Goal: Task Accomplishment & Management: Complete application form

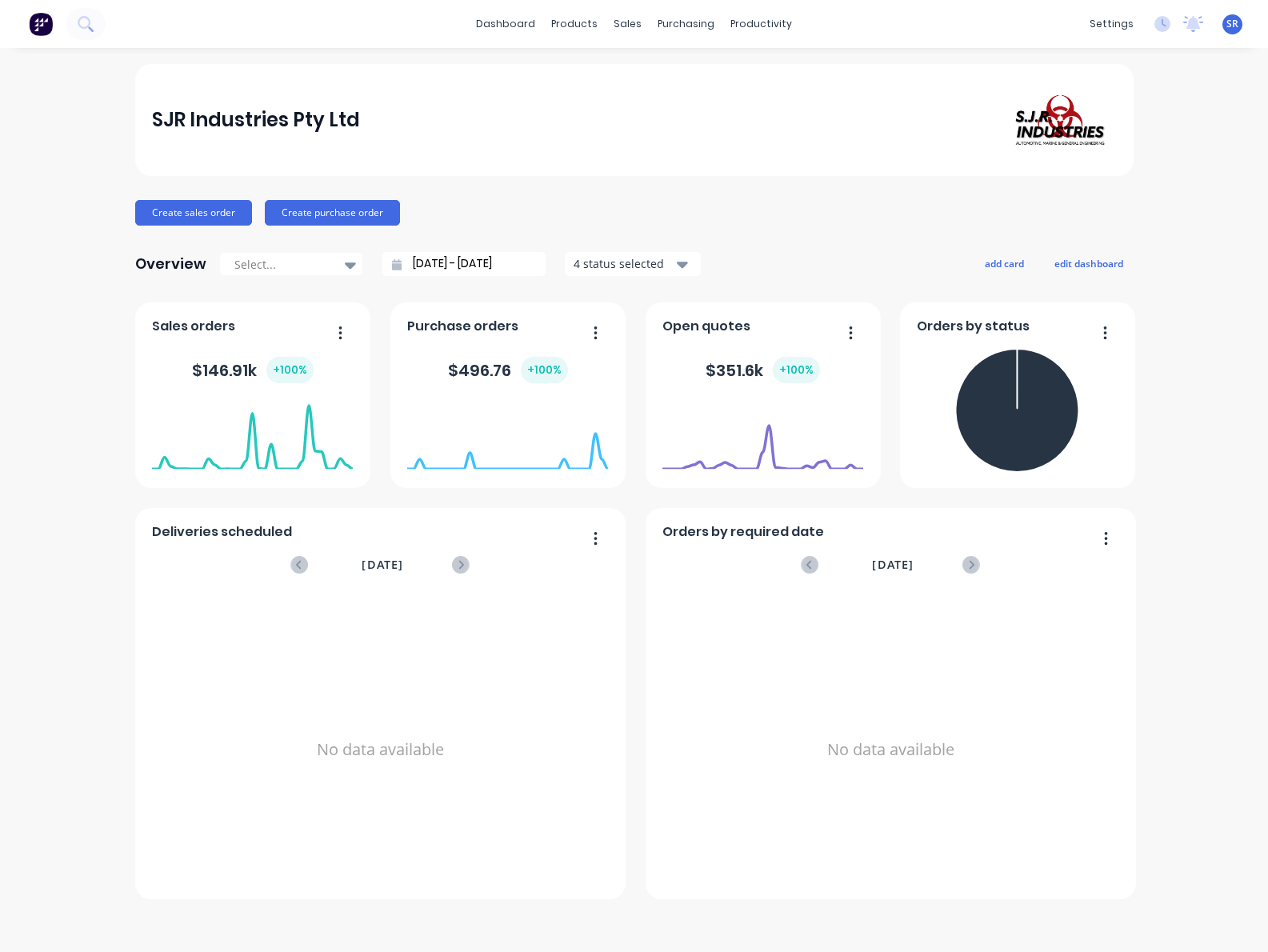
click at [171, 215] on button "Create sales order" at bounding box center [194, 213] width 117 height 26
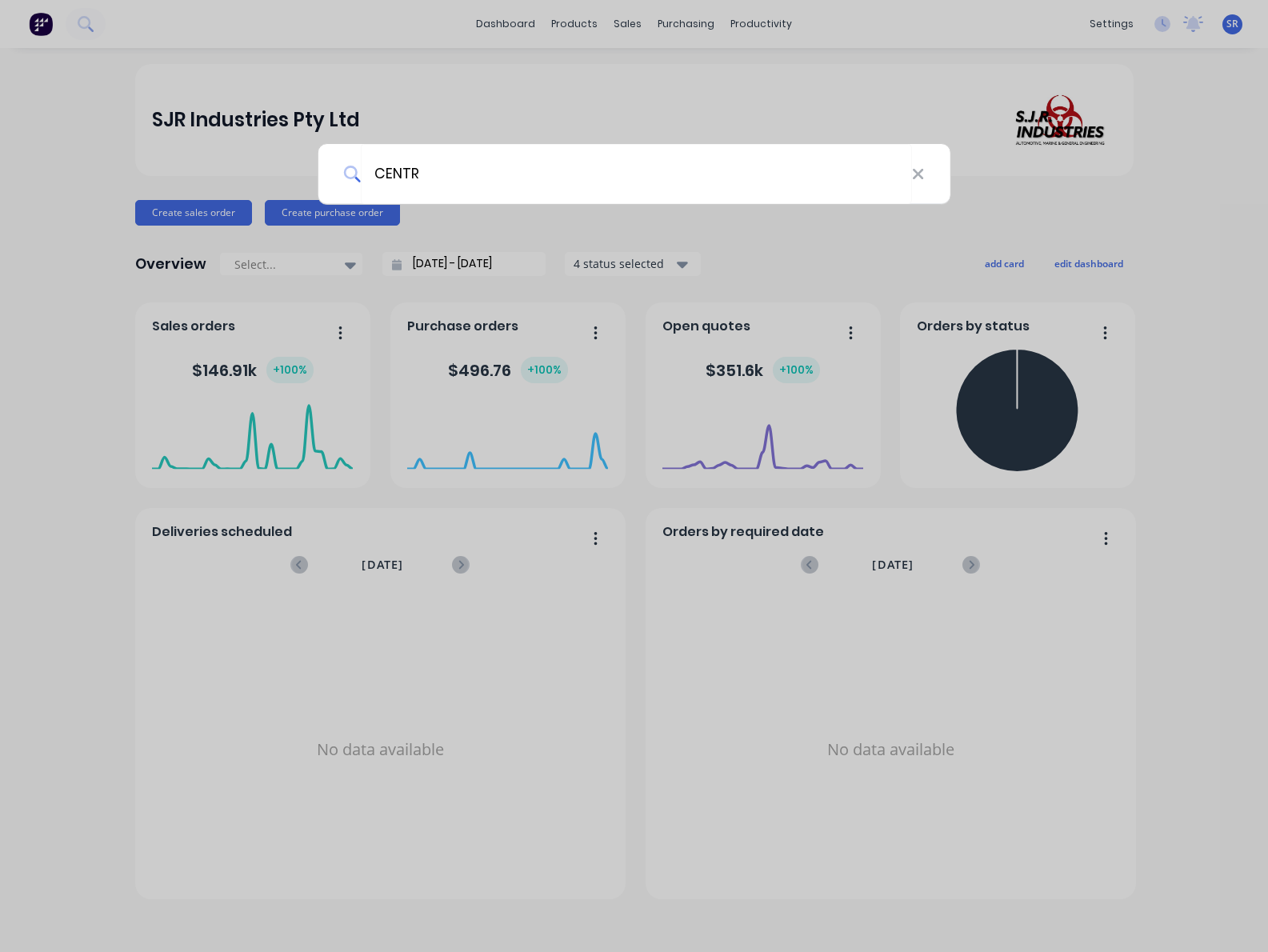
type input "CENTR"
click at [558, 114] on div "CENTR" at bounding box center [634, 476] width 1268 height 952
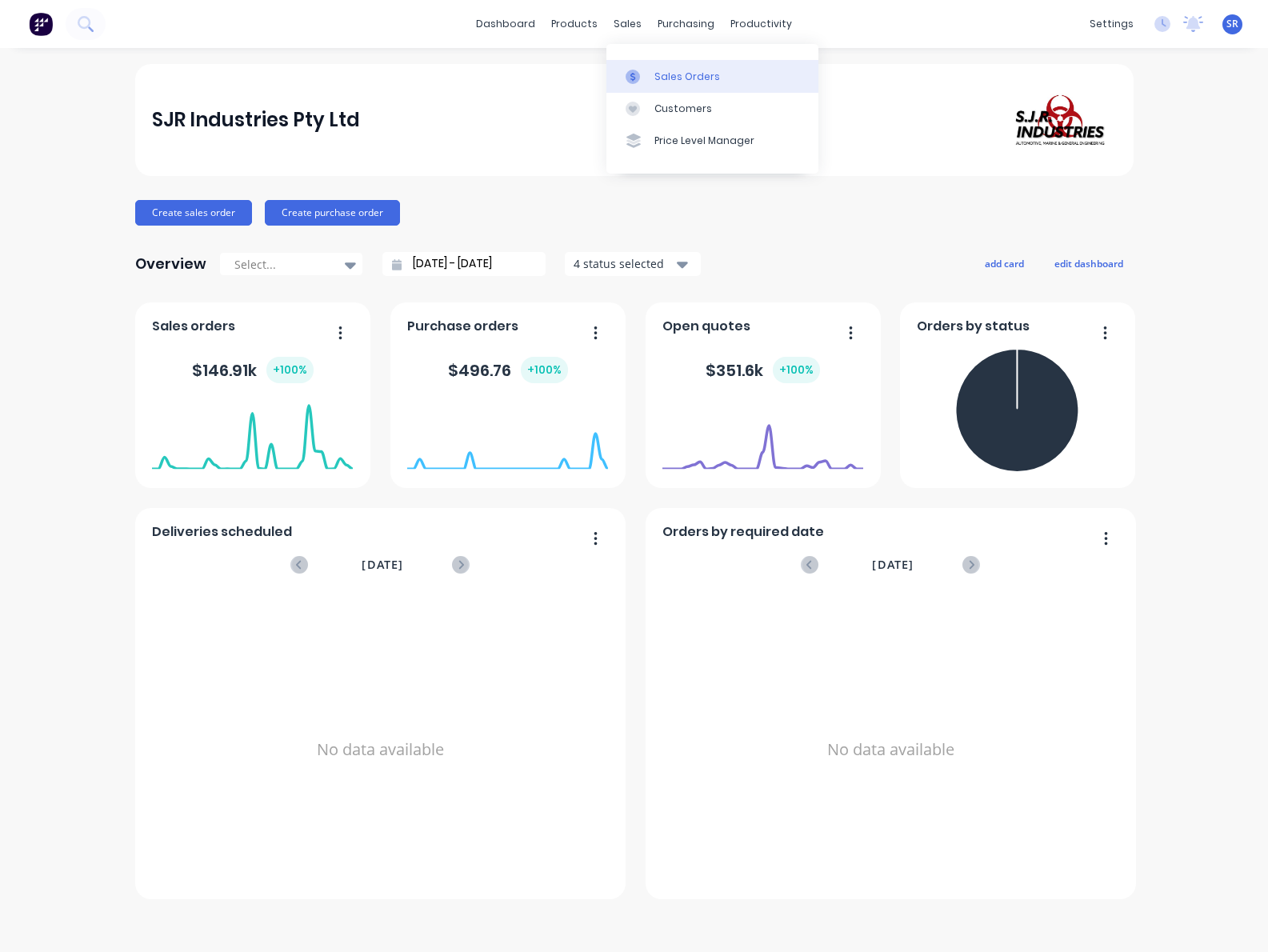
click at [664, 72] on div "Sales Orders" at bounding box center [687, 76] width 65 height 14
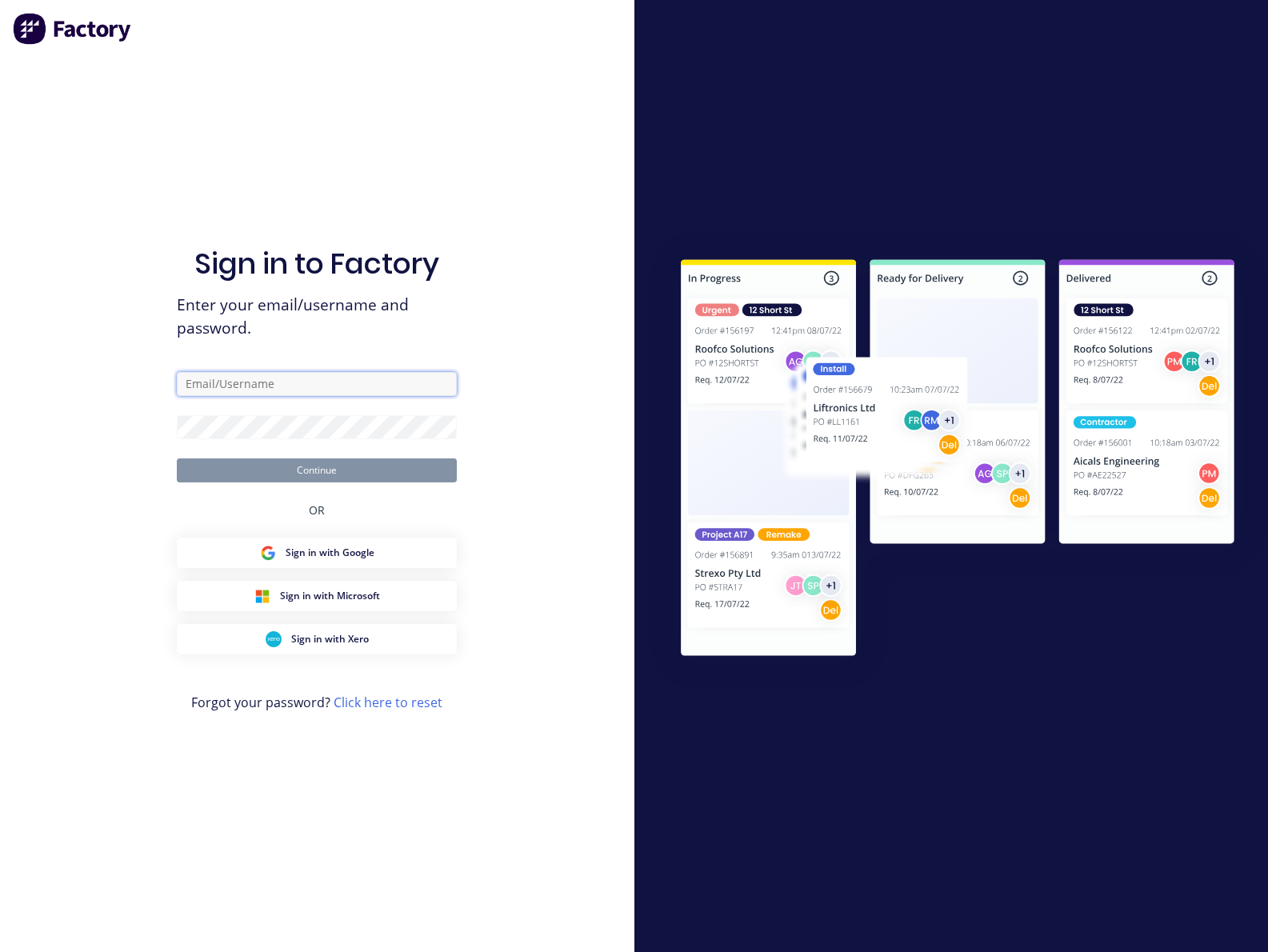
type input "[PERSON_NAME][EMAIL_ADDRESS][DOMAIN_NAME]"
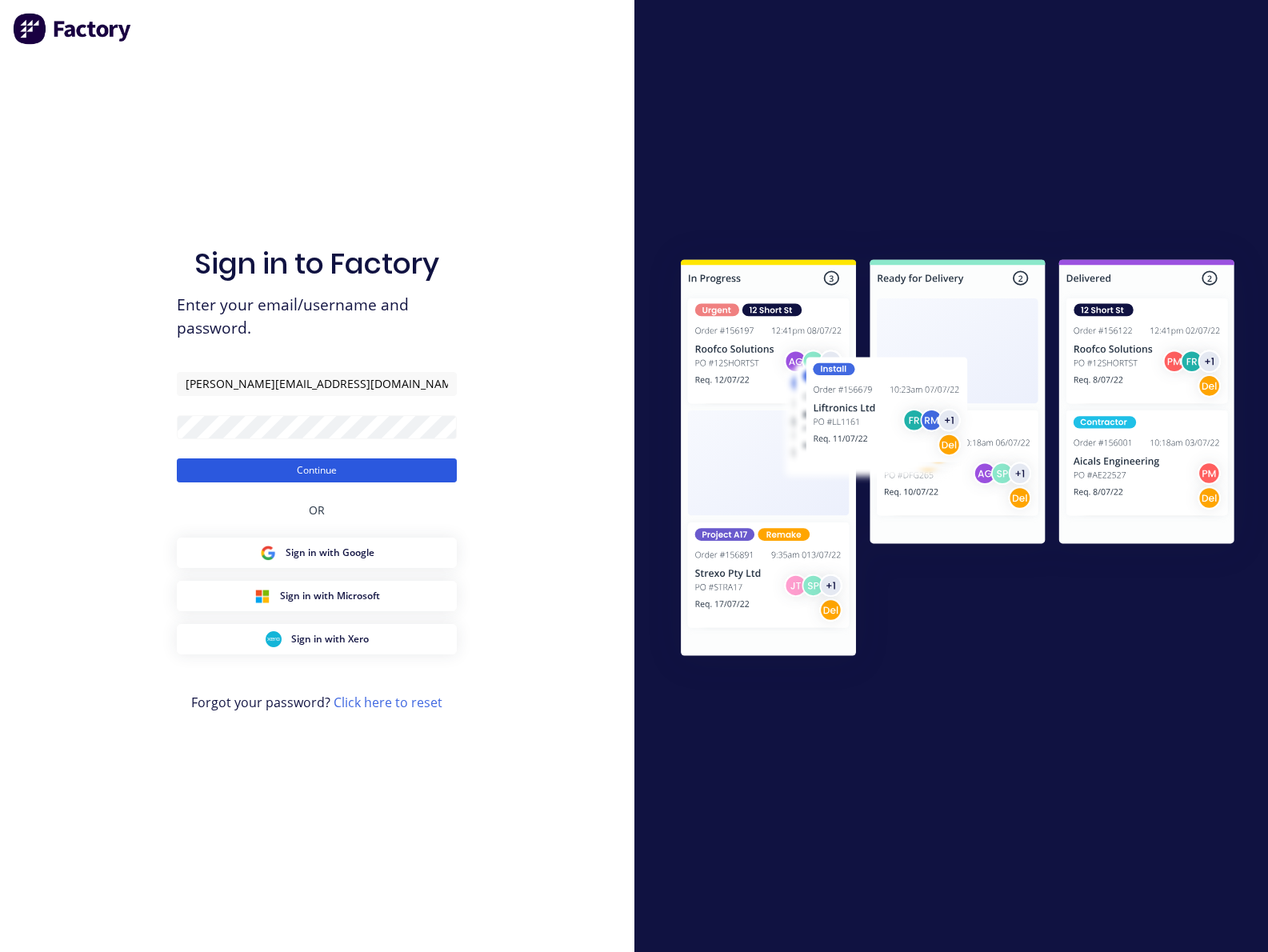
click at [308, 479] on button "Continue" at bounding box center [317, 470] width 280 height 24
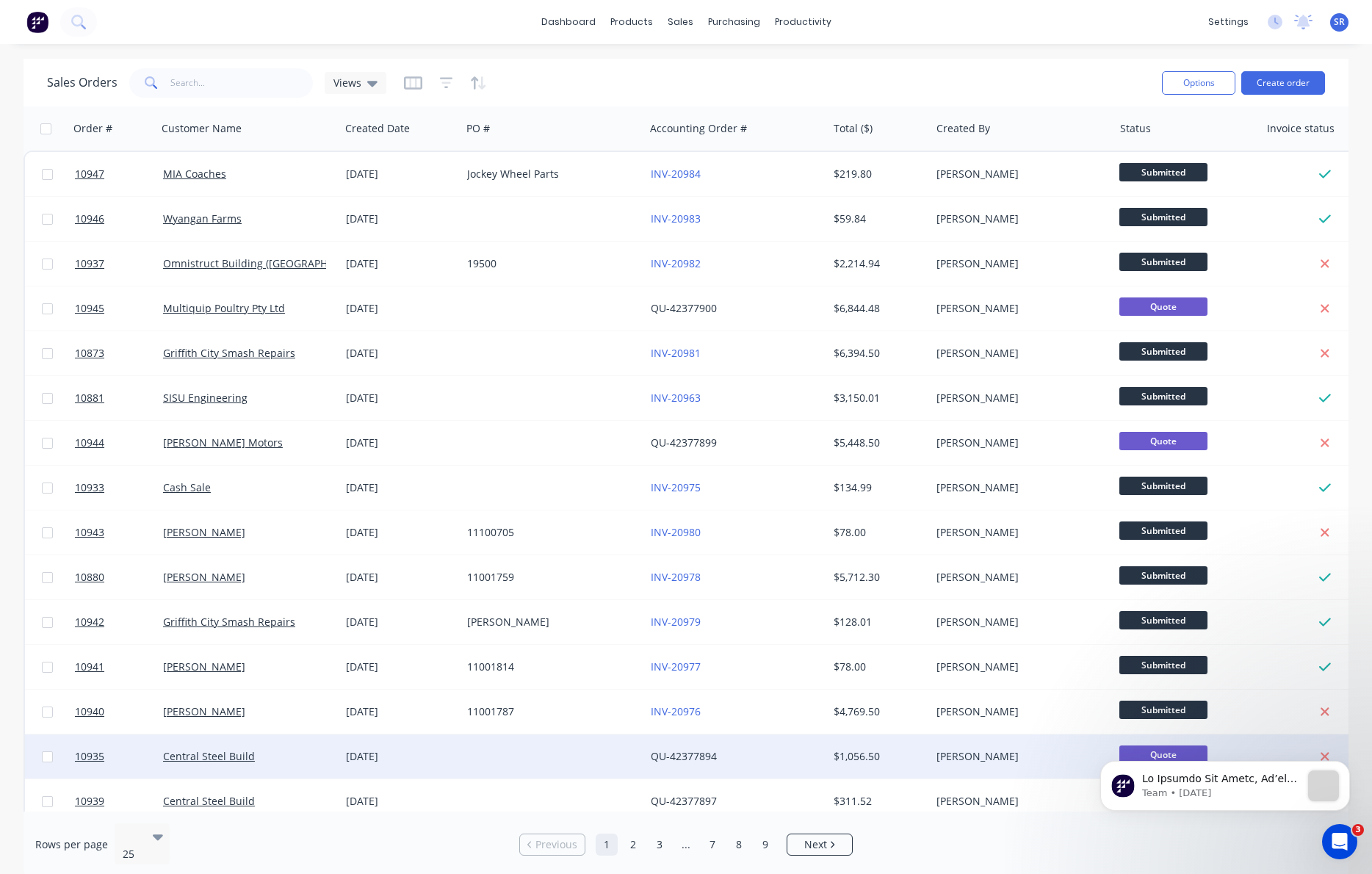
click at [381, 758] on div "[DATE]" at bounding box center [401, 756] width 109 height 14
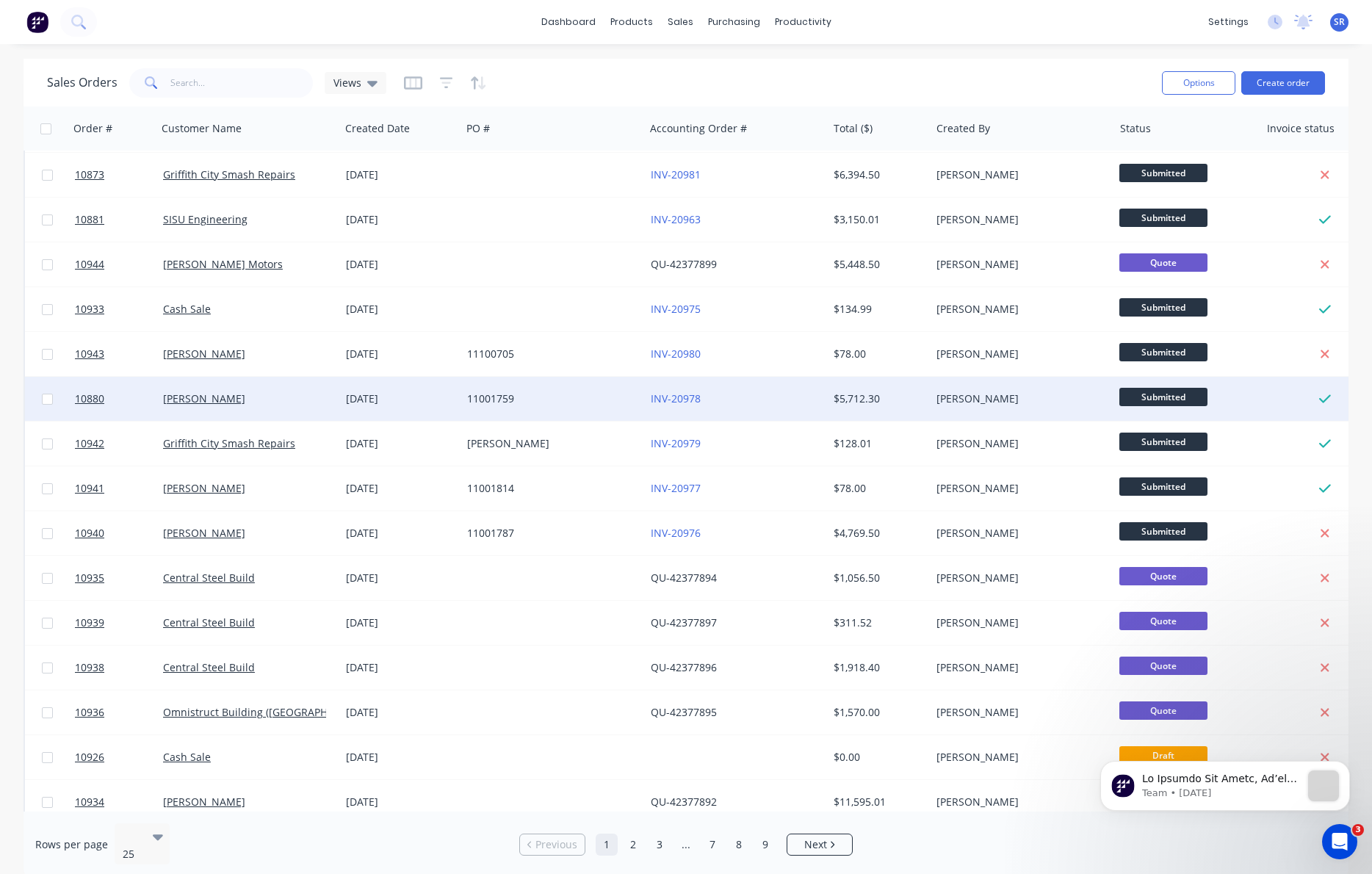
scroll to position [221, 0]
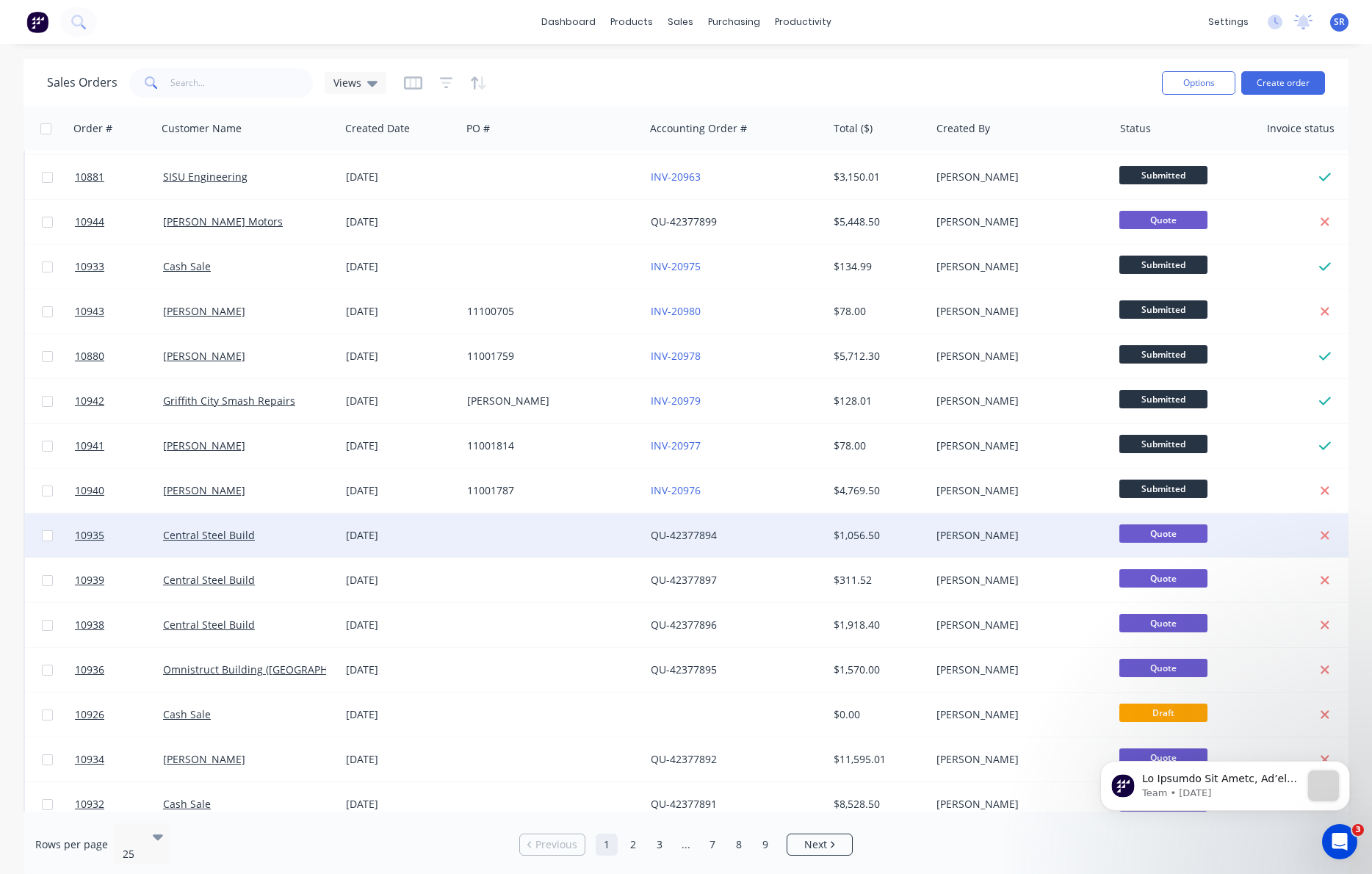
click at [359, 541] on div "[DATE]" at bounding box center [401, 535] width 109 height 14
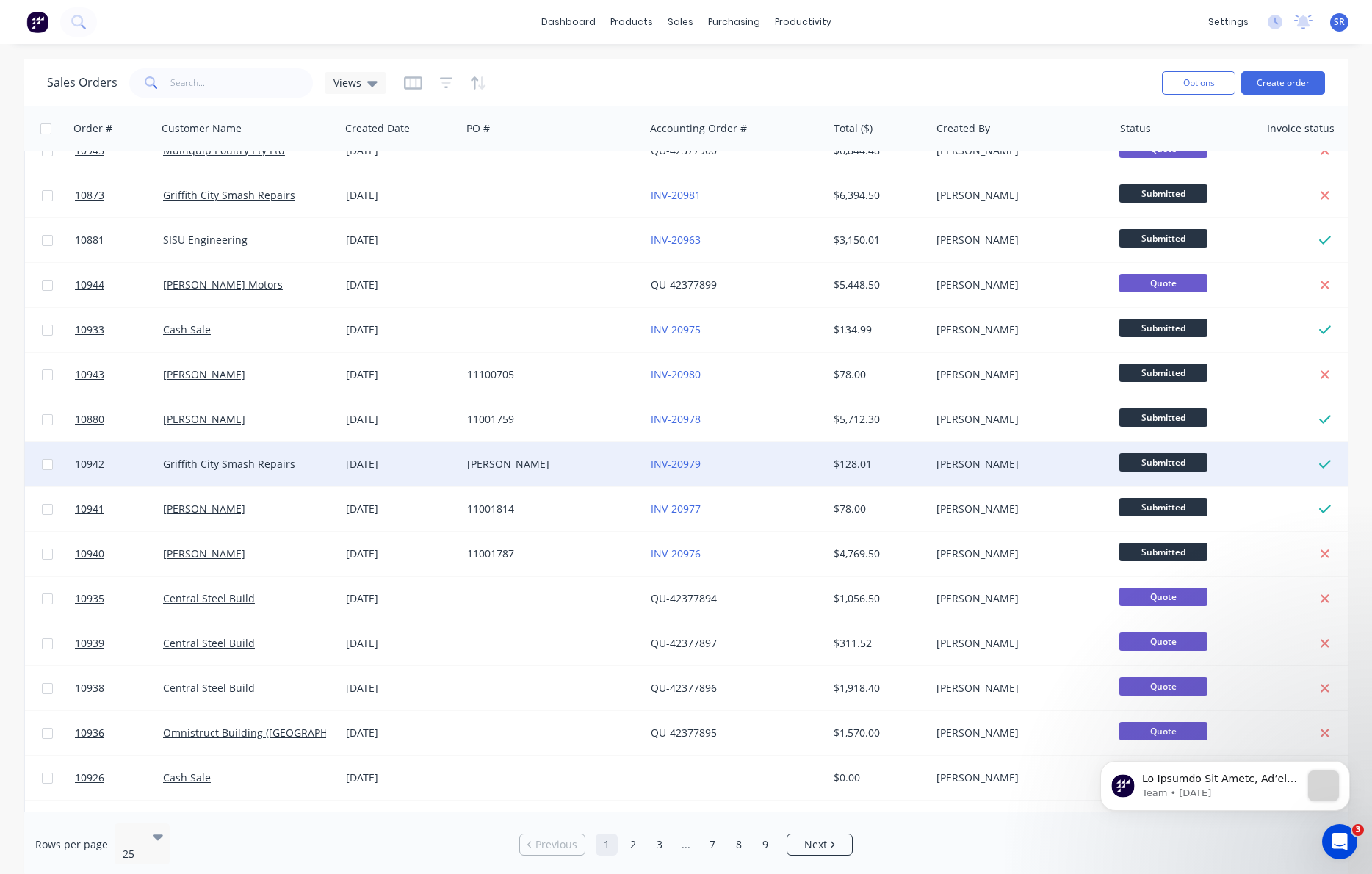
scroll to position [164, 0]
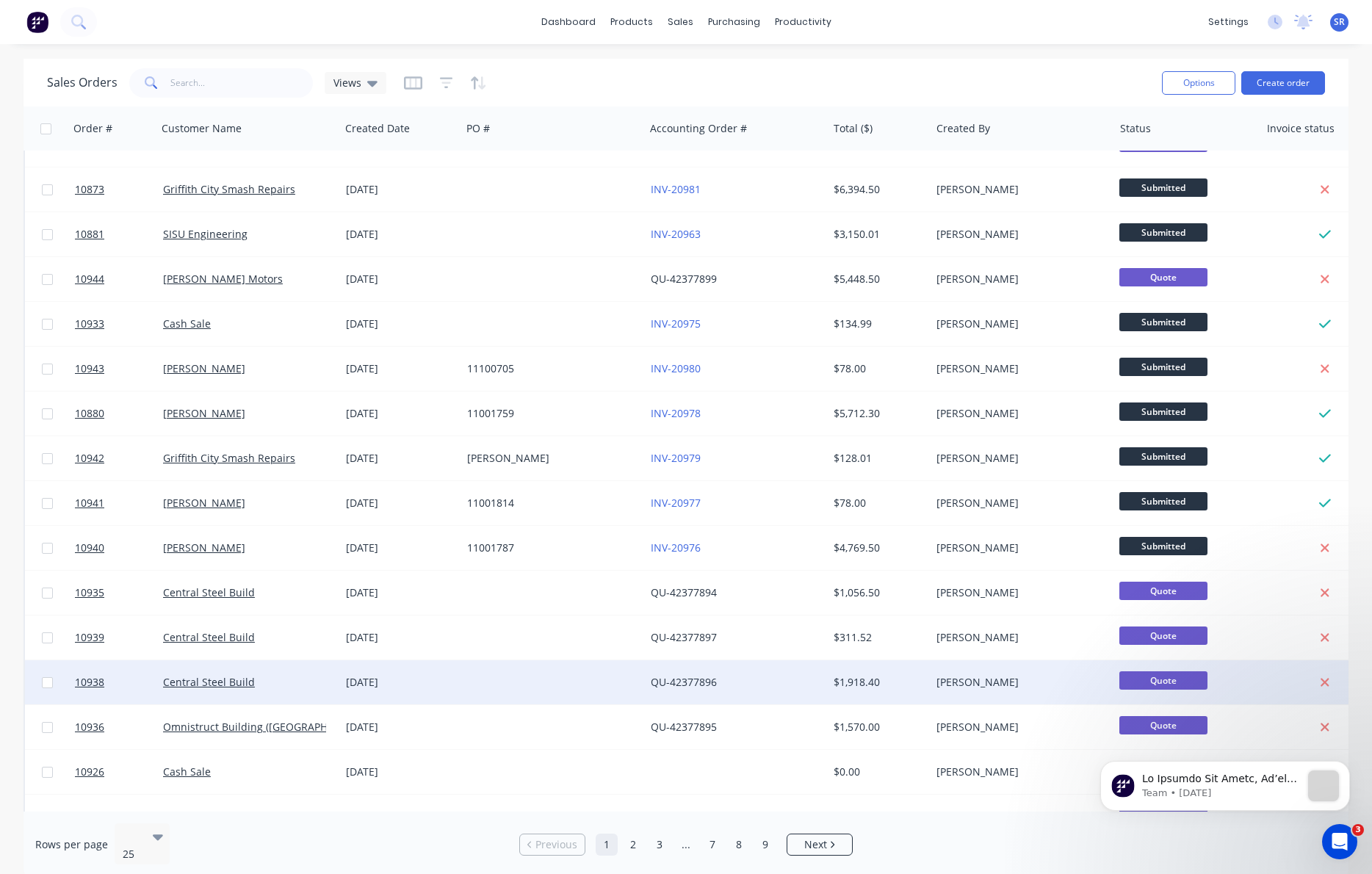
click at [399, 664] on div "[DATE]" at bounding box center [401, 683] width 121 height 44
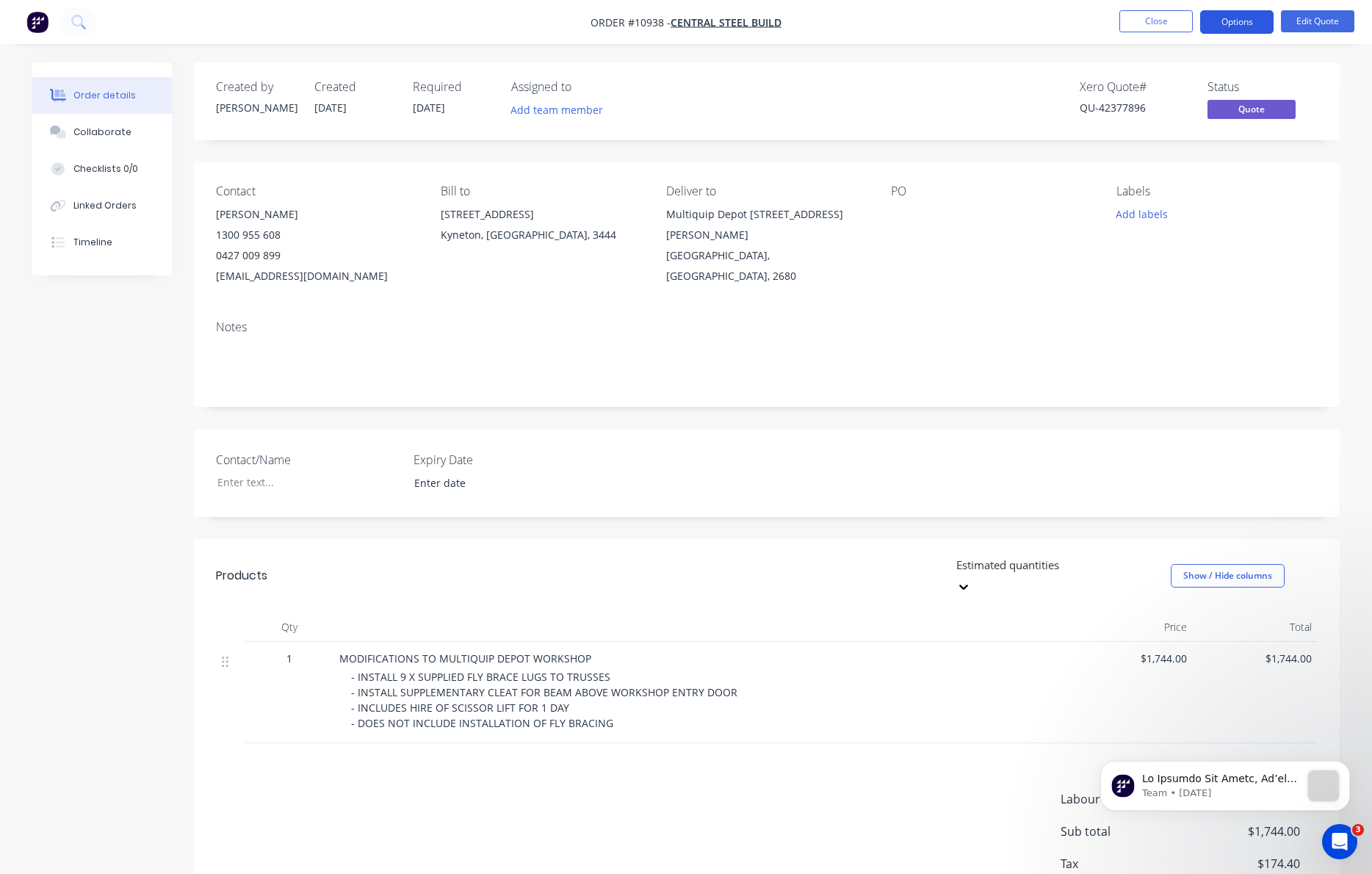
click at [1163, 14] on button "Options" at bounding box center [1237, 22] width 74 height 24
click at [1008, 65] on div "Created by [PERSON_NAME] Created [DATE] Required [DATE] Assigned to Add team me…" at bounding box center [766, 101] width 1146 height 78
click at [1159, 23] on button "Close" at bounding box center [1156, 21] width 74 height 22
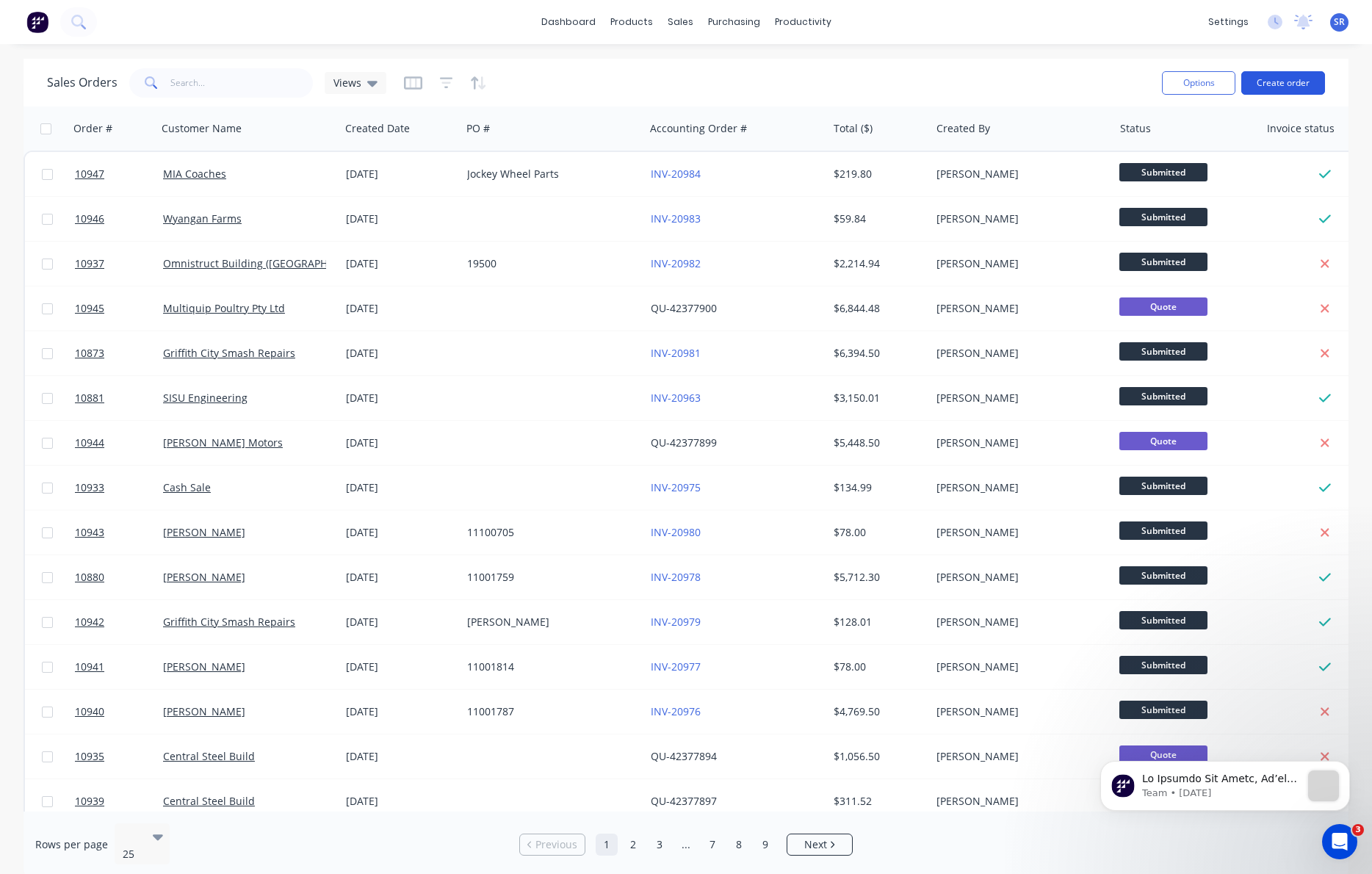
click at [1163, 76] on button "Create order" at bounding box center [1283, 83] width 84 height 24
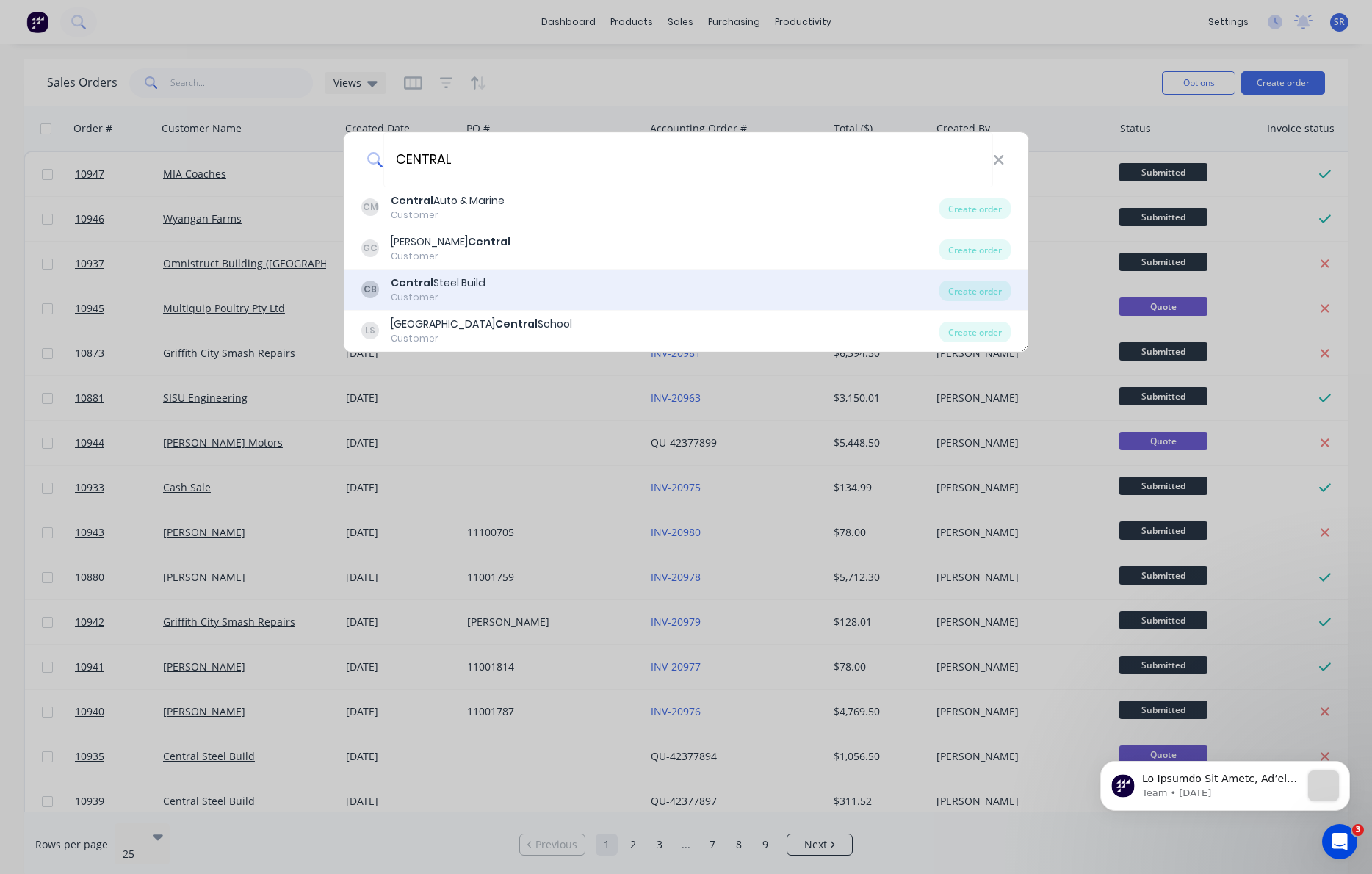
type input "CENTRAL"
click at [502, 274] on div "CB Central Steel Build Customer Create order" at bounding box center [686, 290] width 685 height 41
click at [986, 288] on div "Create order" at bounding box center [975, 291] width 71 height 21
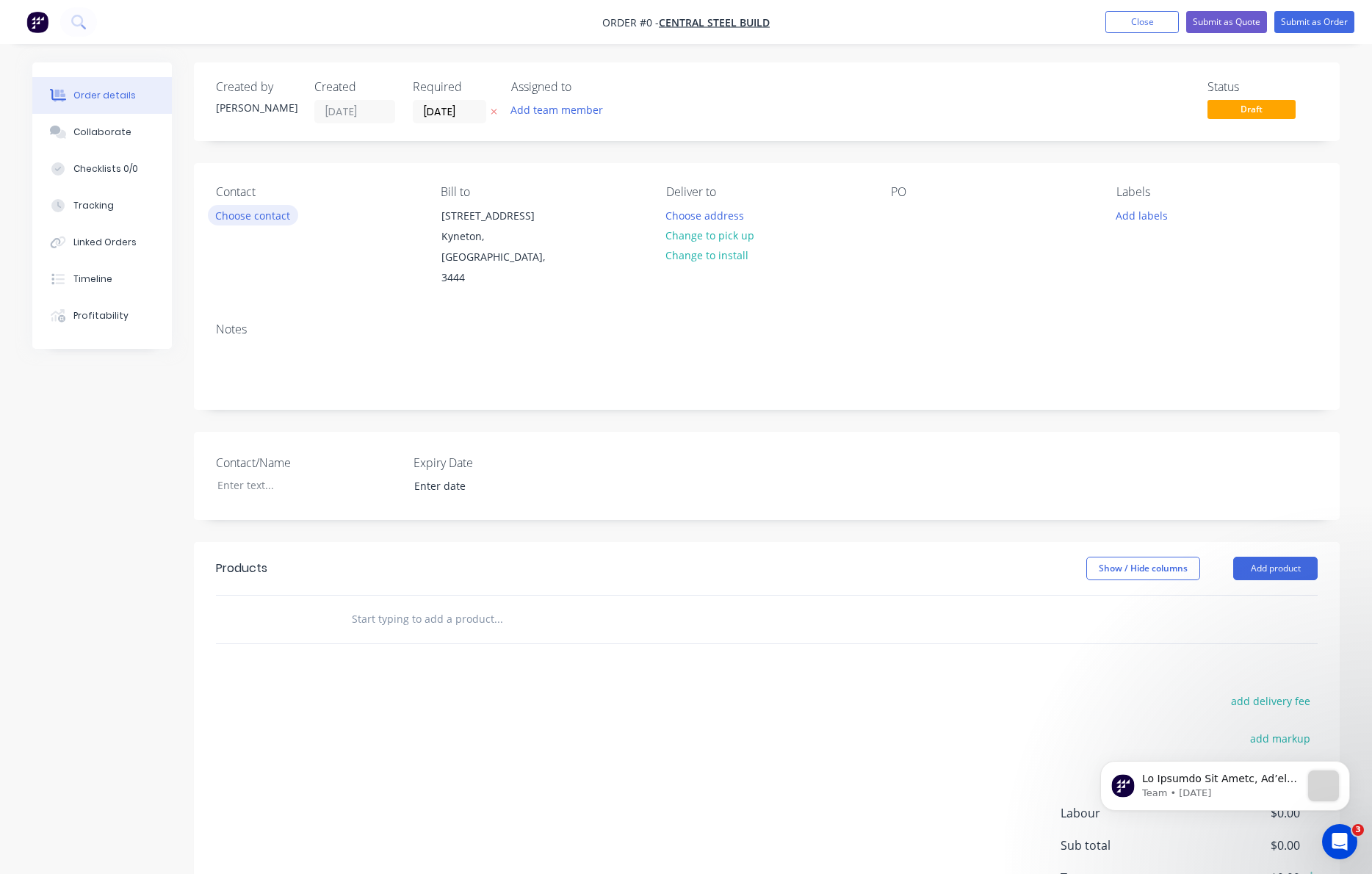
click at [255, 216] on button "Choose contact" at bounding box center [253, 215] width 90 height 20
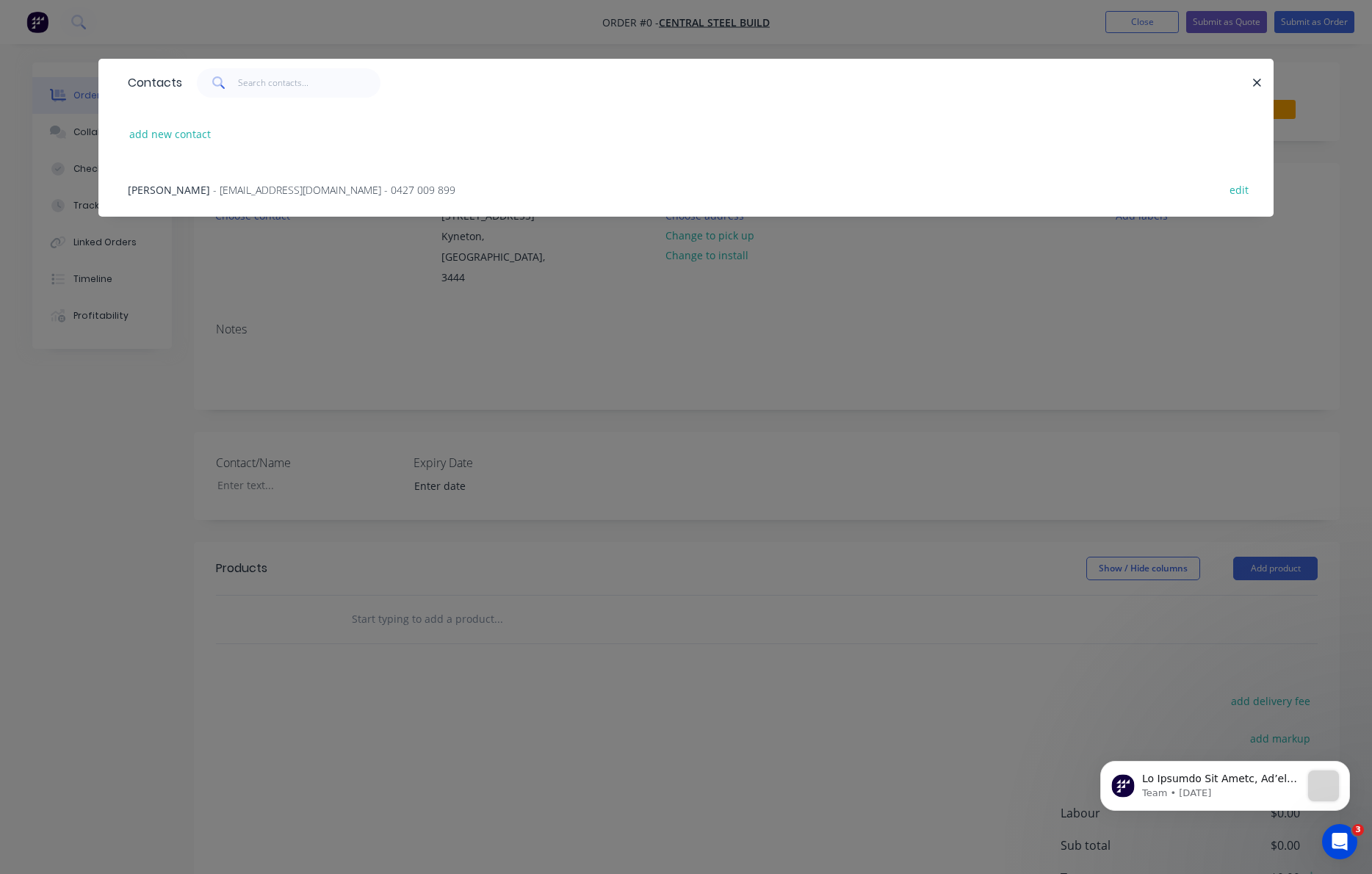
click at [219, 192] on span "- [EMAIL_ADDRESS][DOMAIN_NAME] - 0427 009 899" at bounding box center [334, 190] width 242 height 14
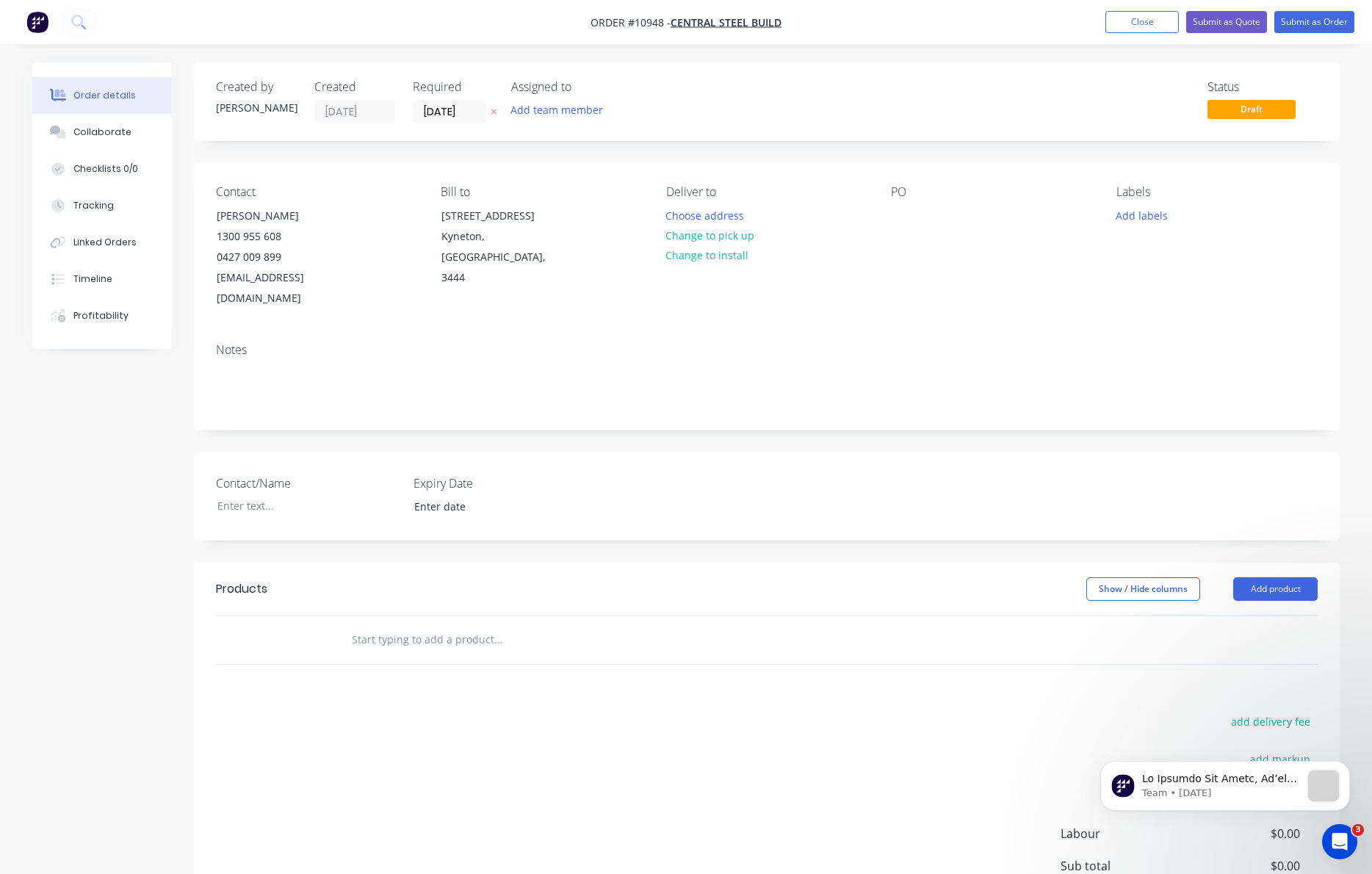
click at [396, 625] on input "text" at bounding box center [497, 639] width 294 height 30
click at [408, 625] on input "WELD 16 X DIAGONAL BRAC" at bounding box center [497, 639] width 294 height 30
type input "WELD 16 X CUSTOMER SUPPLIED CLEATS FOR DIAGONAL BRAC"
click at [648, 625] on div "WELD 16 X CUSTOMER SUPPLIED CLEATS FOR DIAGONAL BRAC Add WELD 16 X CUSTOMER SUP…" at bounding box center [560, 639] width 440 height 30
click at [646, 625] on div "WELD 16 X CUSTOMER SUPPLIED CLEATS FOR DIAGONAL BRAC Add WELD 16 X CUSTOMER SUP…" at bounding box center [560, 639] width 440 height 30
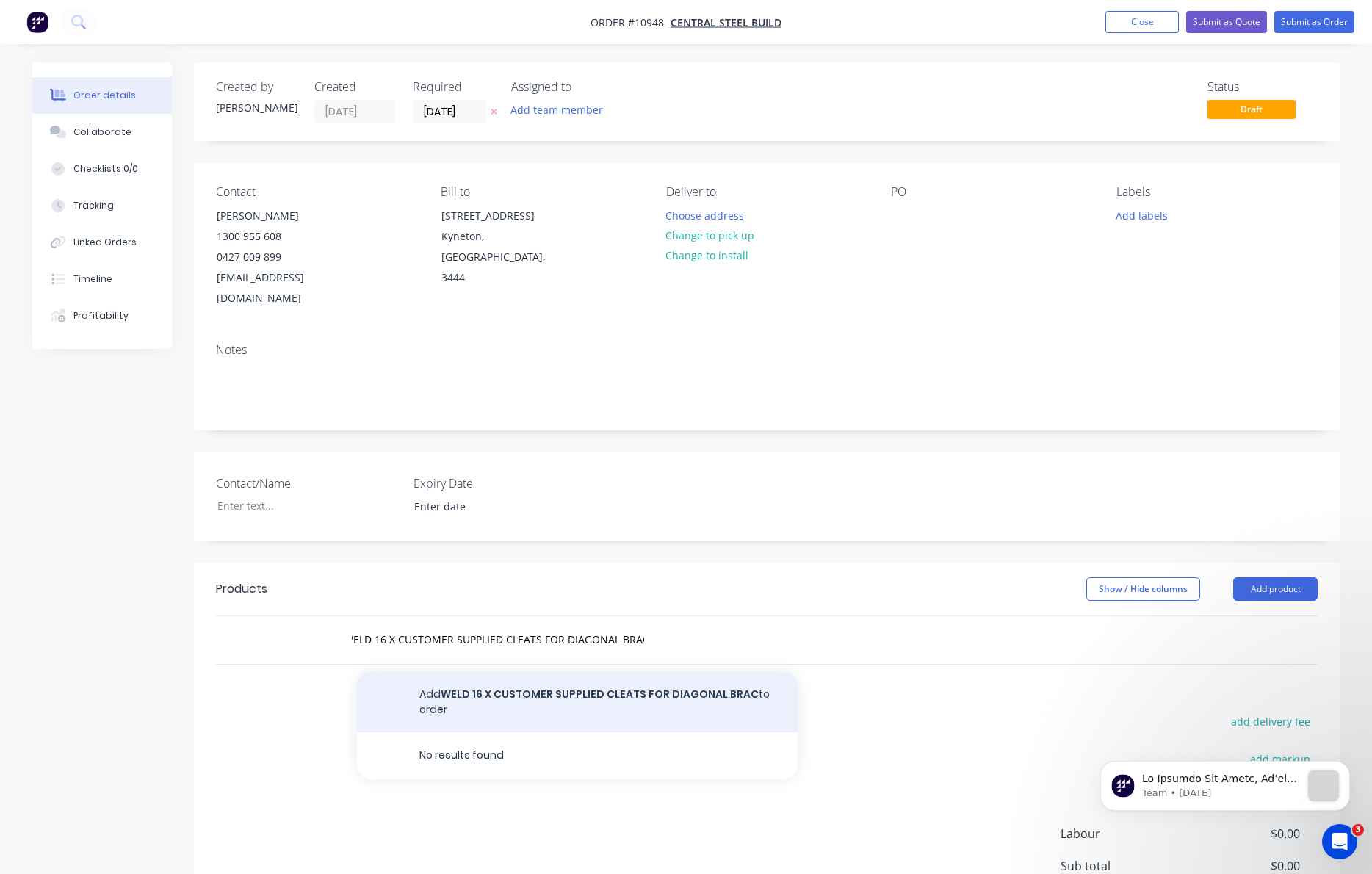
scroll to position [0, 7]
click at [480, 674] on button "Add WELD 16 X CUSTOMER SUPPLIED CLEATS FOR DIAGONAL BRAC to order" at bounding box center [577, 702] width 440 height 60
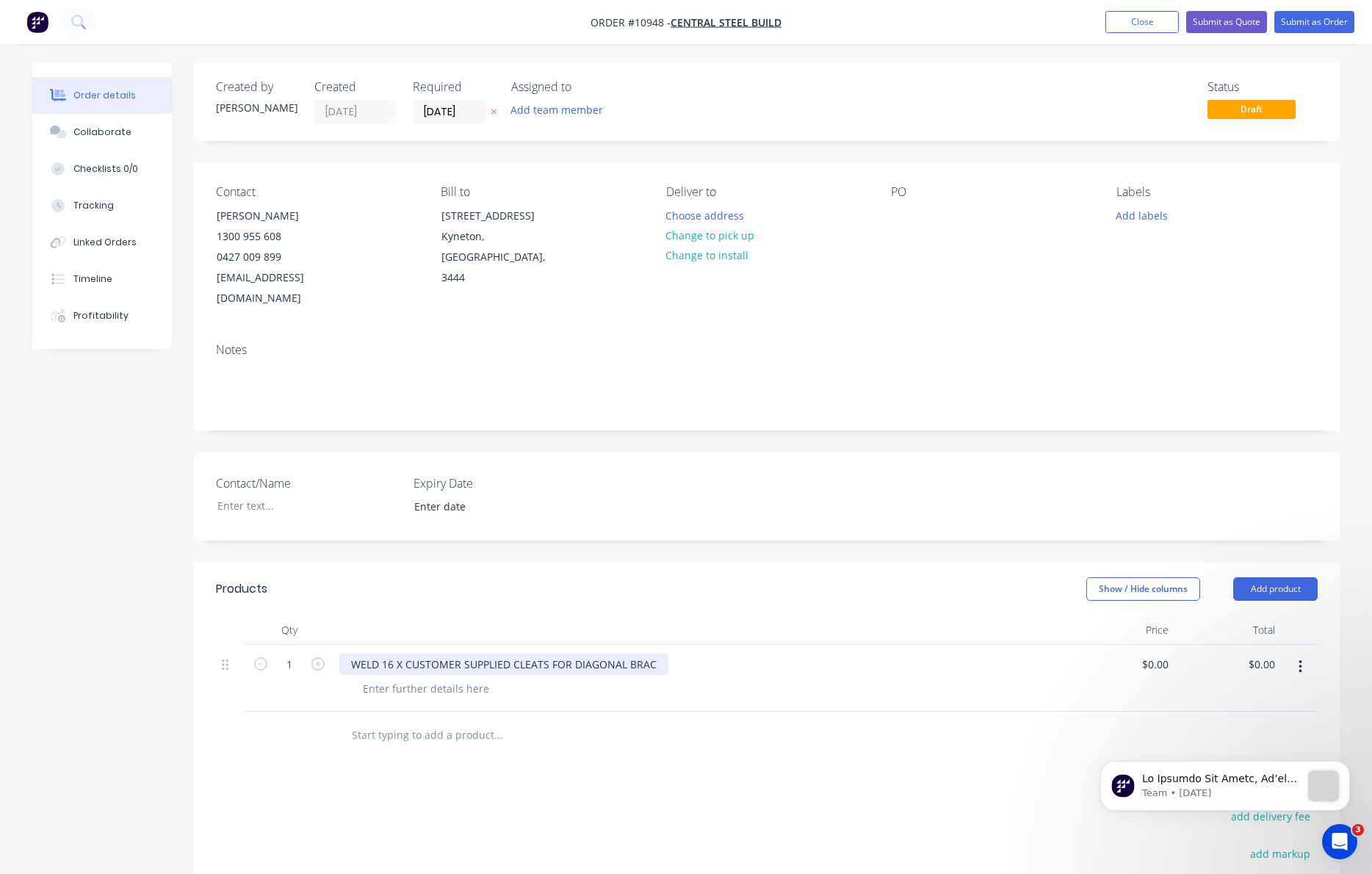
click at [655, 654] on div "WELD 16 X CUSTOMER SUPPLIED CLEATS FOR DIAGONAL BRAC" at bounding box center [503, 664] width 329 height 21
click at [401, 678] on div at bounding box center [425, 689] width 150 height 21
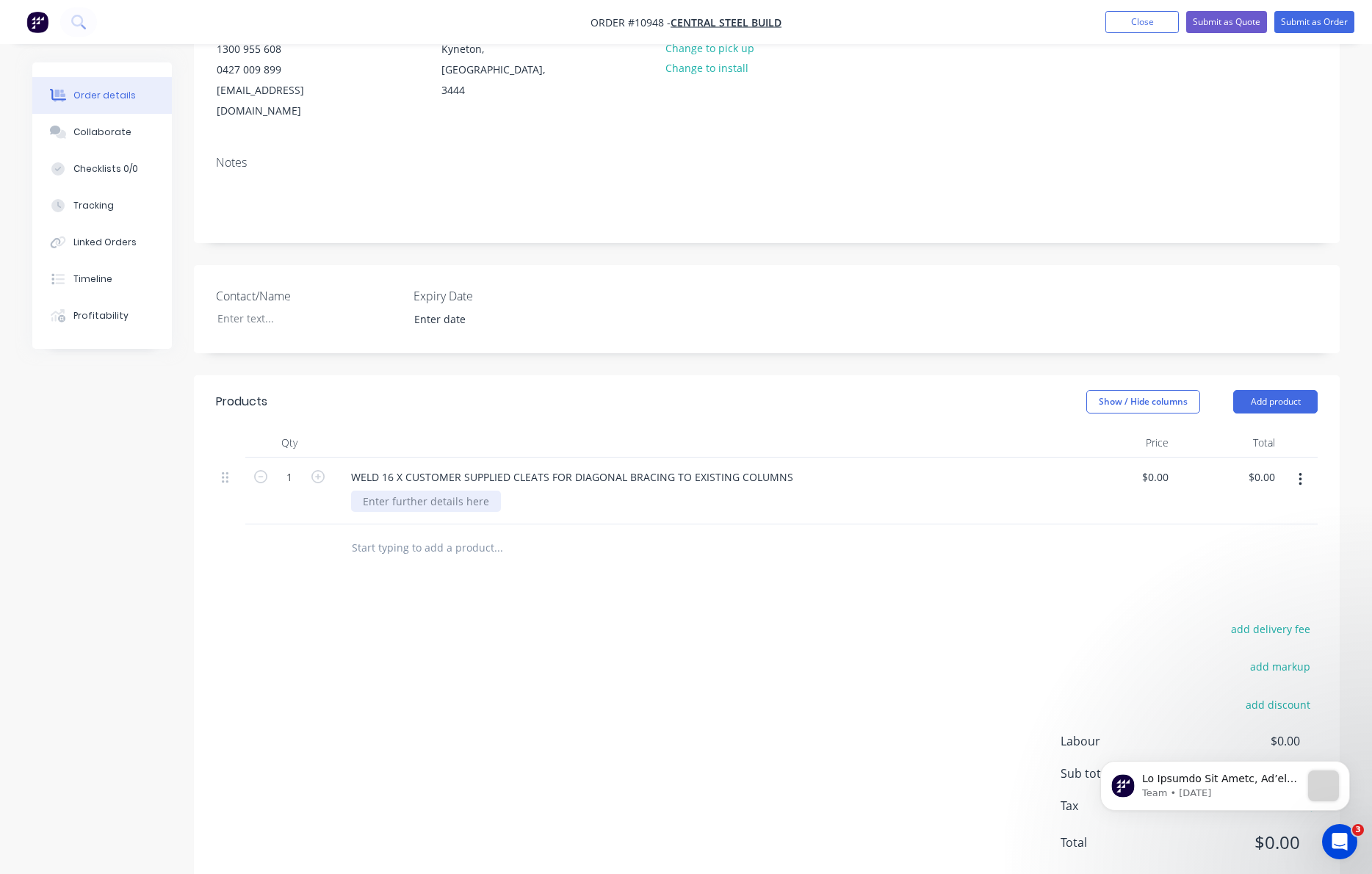
scroll to position [207, 0]
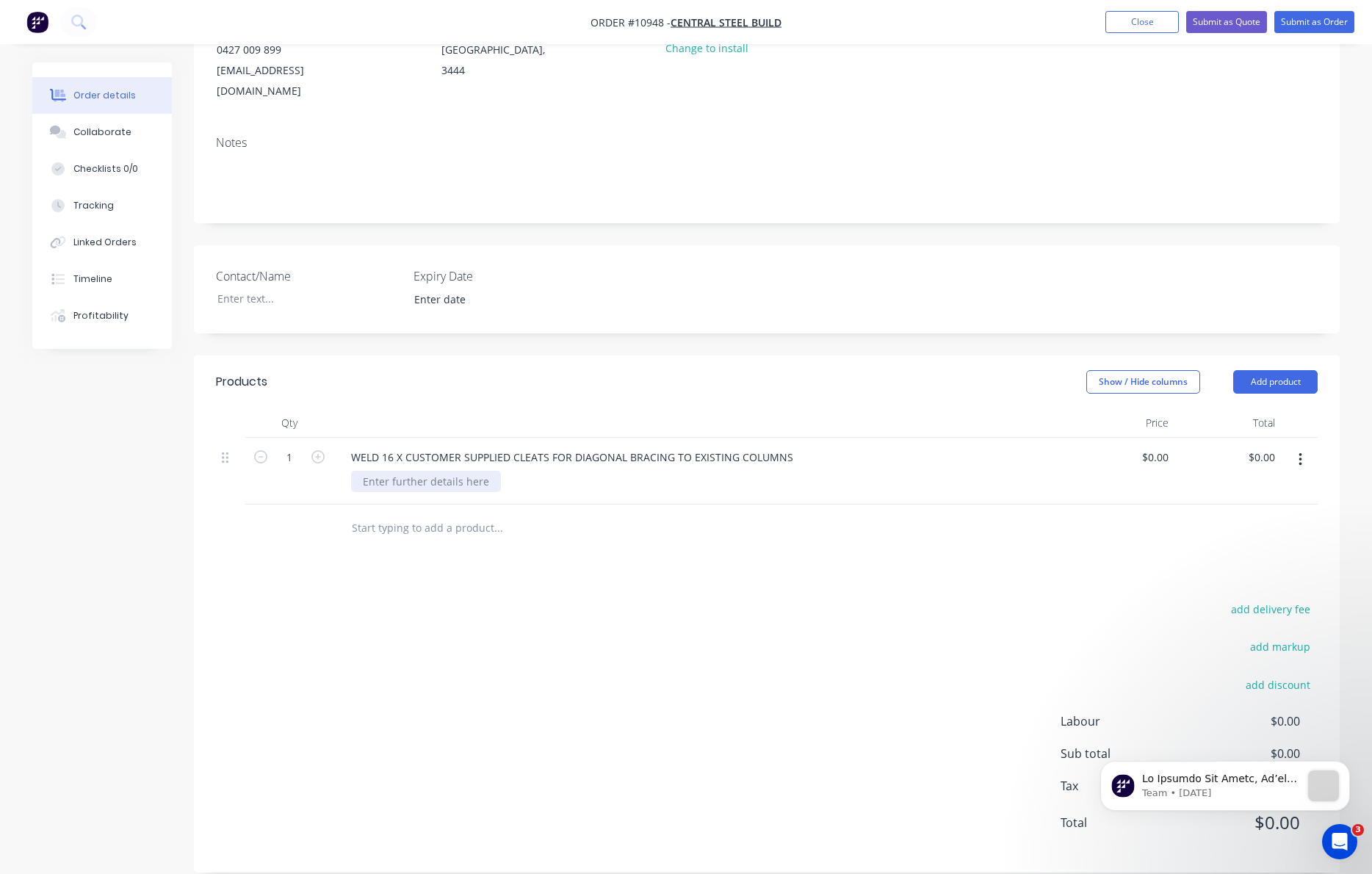
click at [415, 471] on div at bounding box center [425, 481] width 150 height 21
click at [1140, 438] on div "0 $0.00" at bounding box center [1121, 472] width 106 height 67
type input "$2,840.00"
click at [1136, 531] on div at bounding box center [766, 529] width 1102 height 48
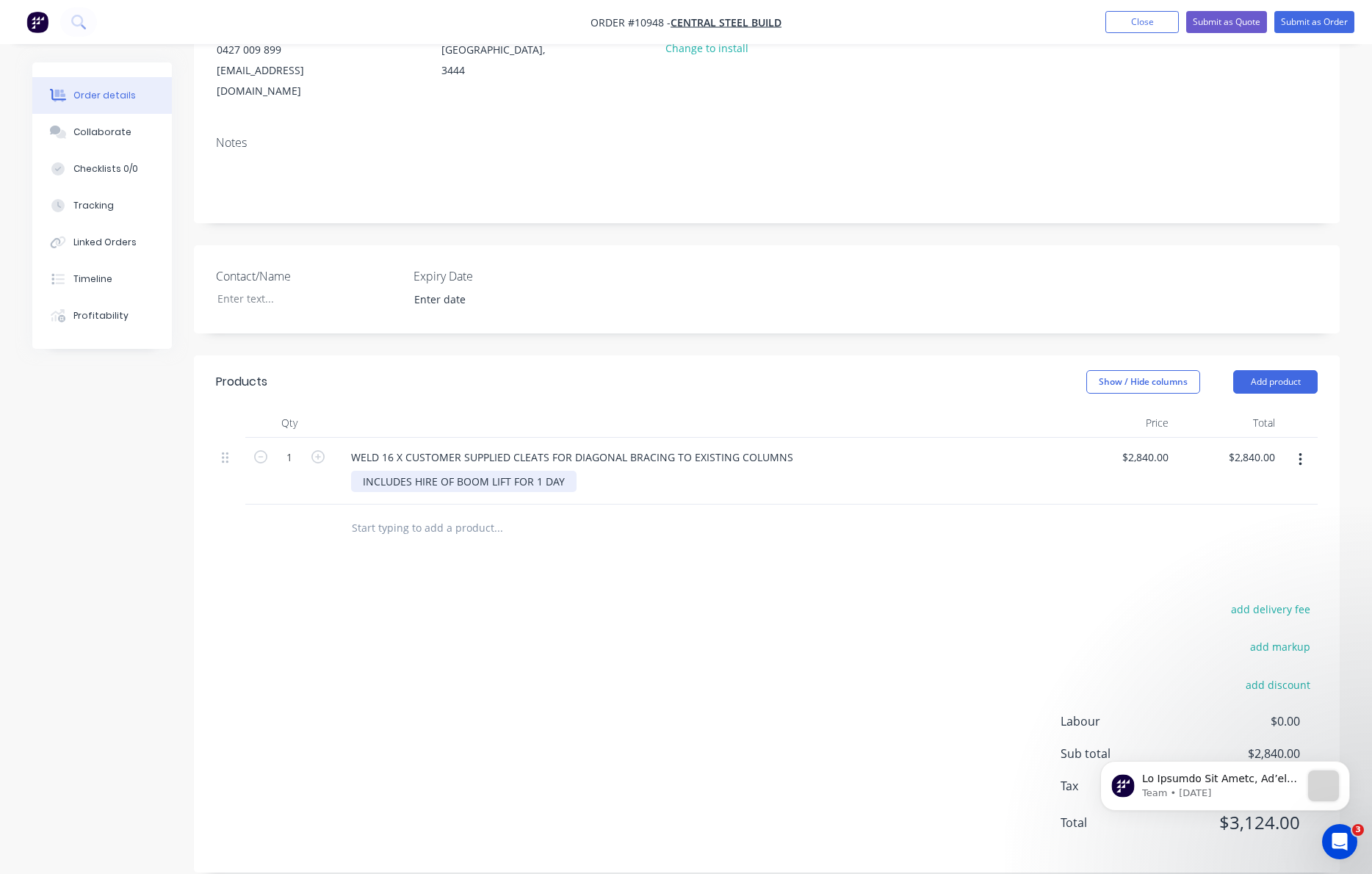
click at [556, 471] on div "INCLUDES HIRE OF BOOM LIFT FOR 1 DAY" at bounding box center [463, 481] width 226 height 21
click at [568, 471] on div "INCLUDES HIRE OF BOOM LIFT FOR 1 DAY" at bounding box center [463, 481] width 226 height 21
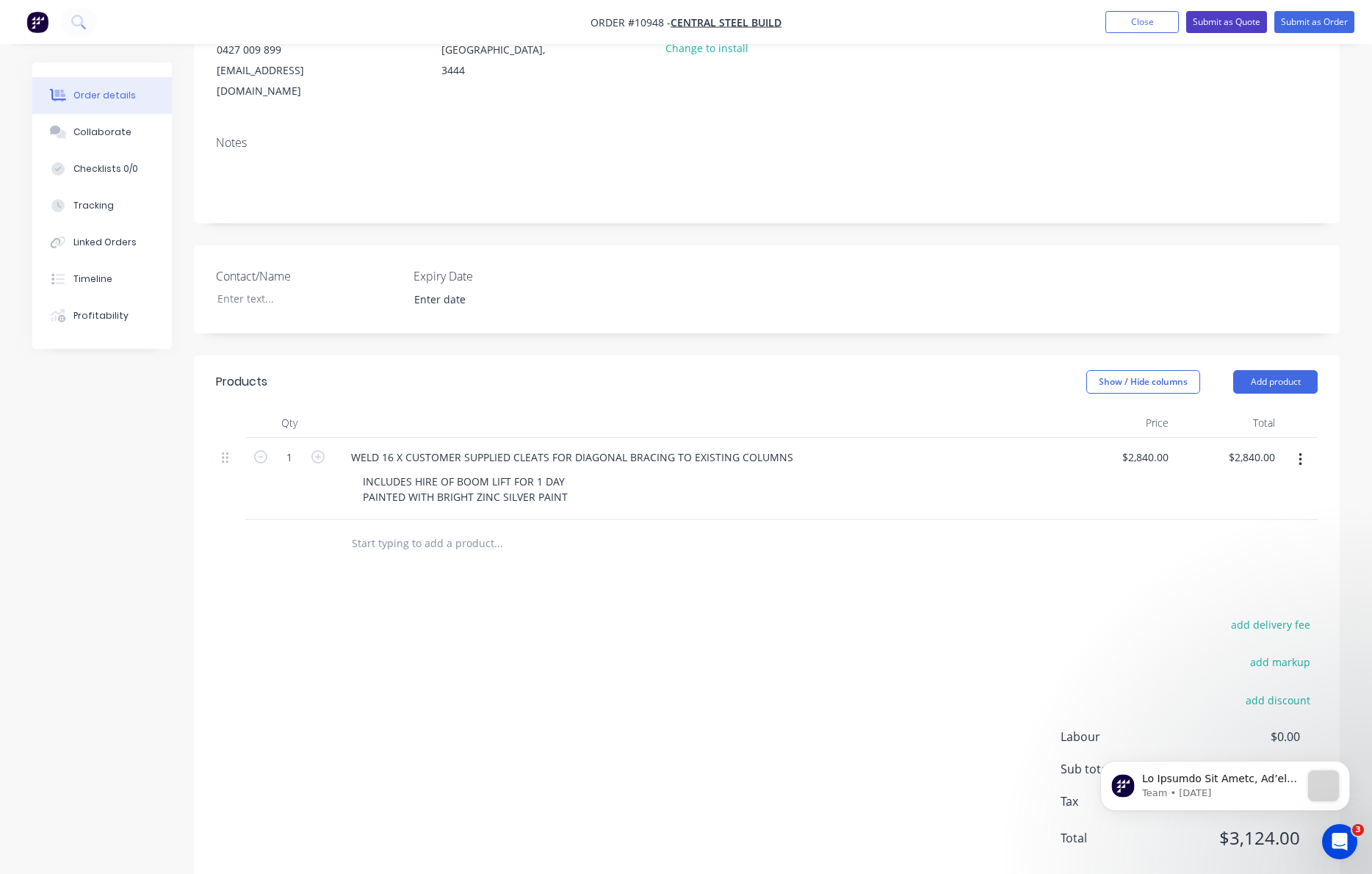
click at [1163, 17] on button "Submit as Quote" at bounding box center [1226, 22] width 80 height 22
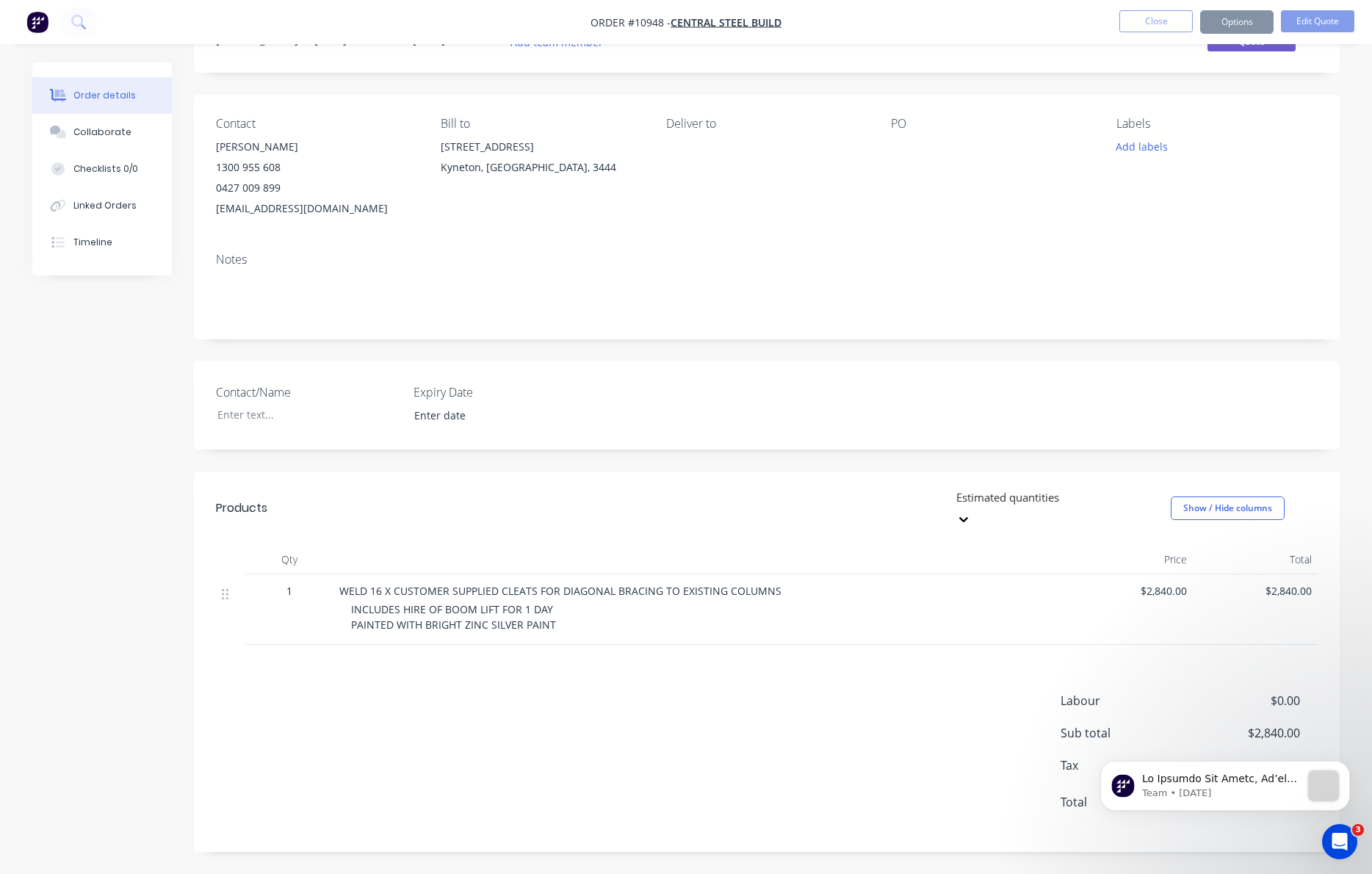
scroll to position [0, 0]
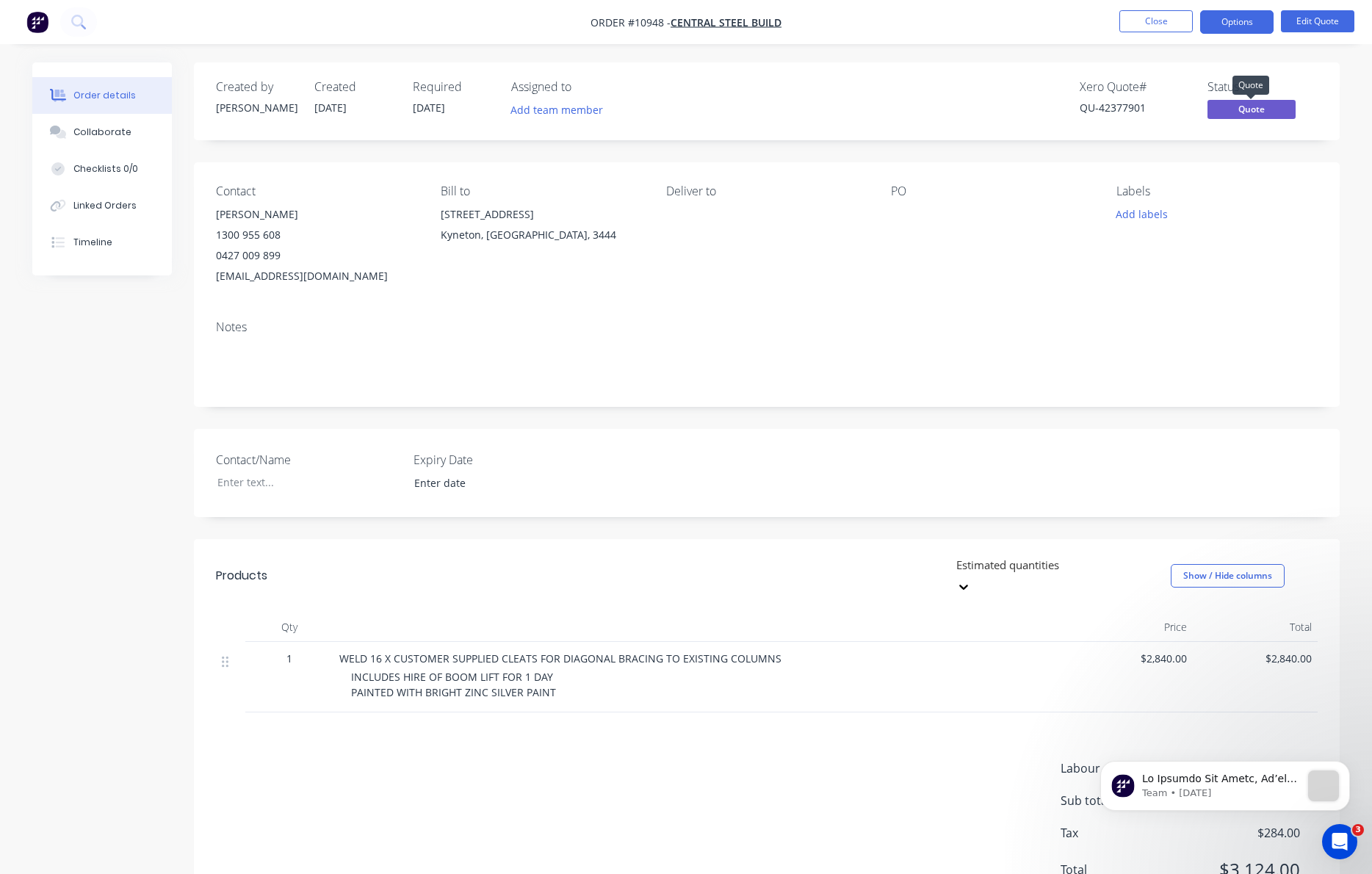
click at [1163, 103] on span "Quote" at bounding box center [1252, 109] width 88 height 18
click at [1163, 110] on span "Quote" at bounding box center [1252, 109] width 88 height 18
click at [1163, 27] on button "Options" at bounding box center [1237, 22] width 74 height 24
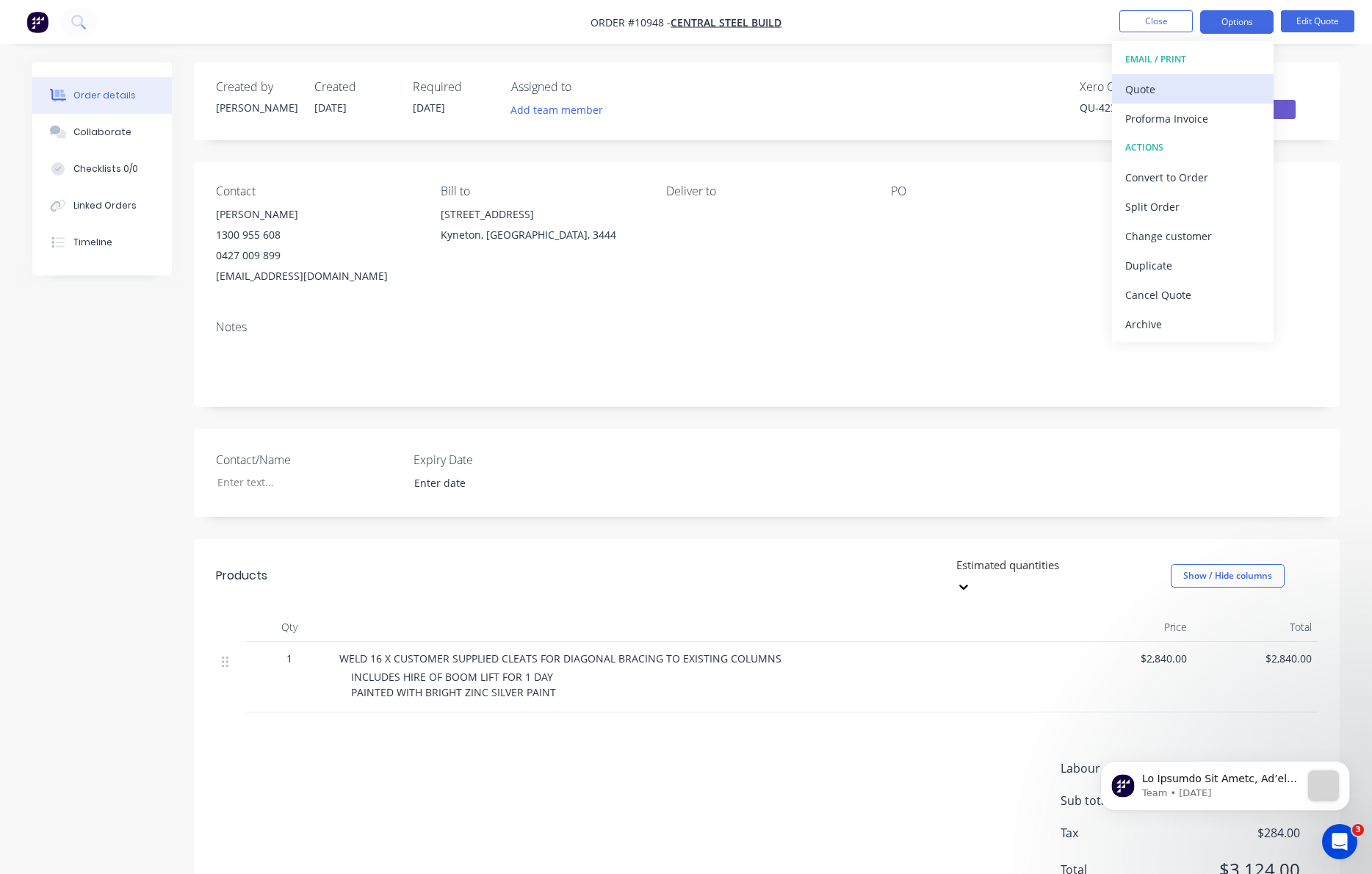
click at [1150, 89] on div "Quote" at bounding box center [1193, 90] width 135 height 21
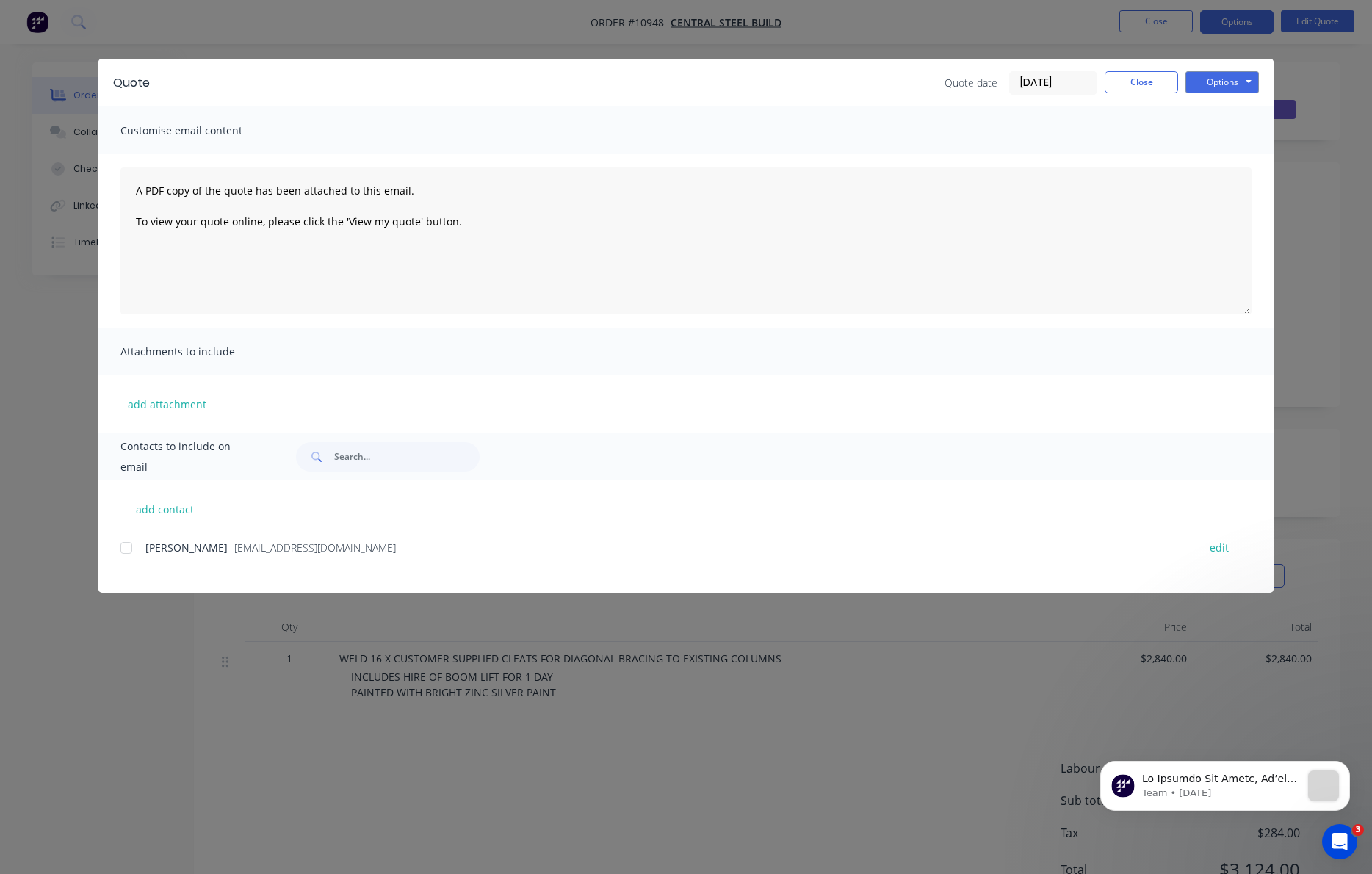
click at [125, 545] on div at bounding box center [126, 547] width 30 height 30
click at [1163, 68] on div "Quote Quote date [DATE] Close Options Preview Print Email" at bounding box center [686, 82] width 1175 height 48
click at [1163, 77] on button "Options" at bounding box center [1222, 82] width 74 height 22
click at [1163, 150] on button "Email" at bounding box center [1232, 157] width 94 height 24
click at [1155, 79] on button "Close" at bounding box center [1141, 82] width 74 height 22
